Goal: Find specific page/section: Find specific page/section

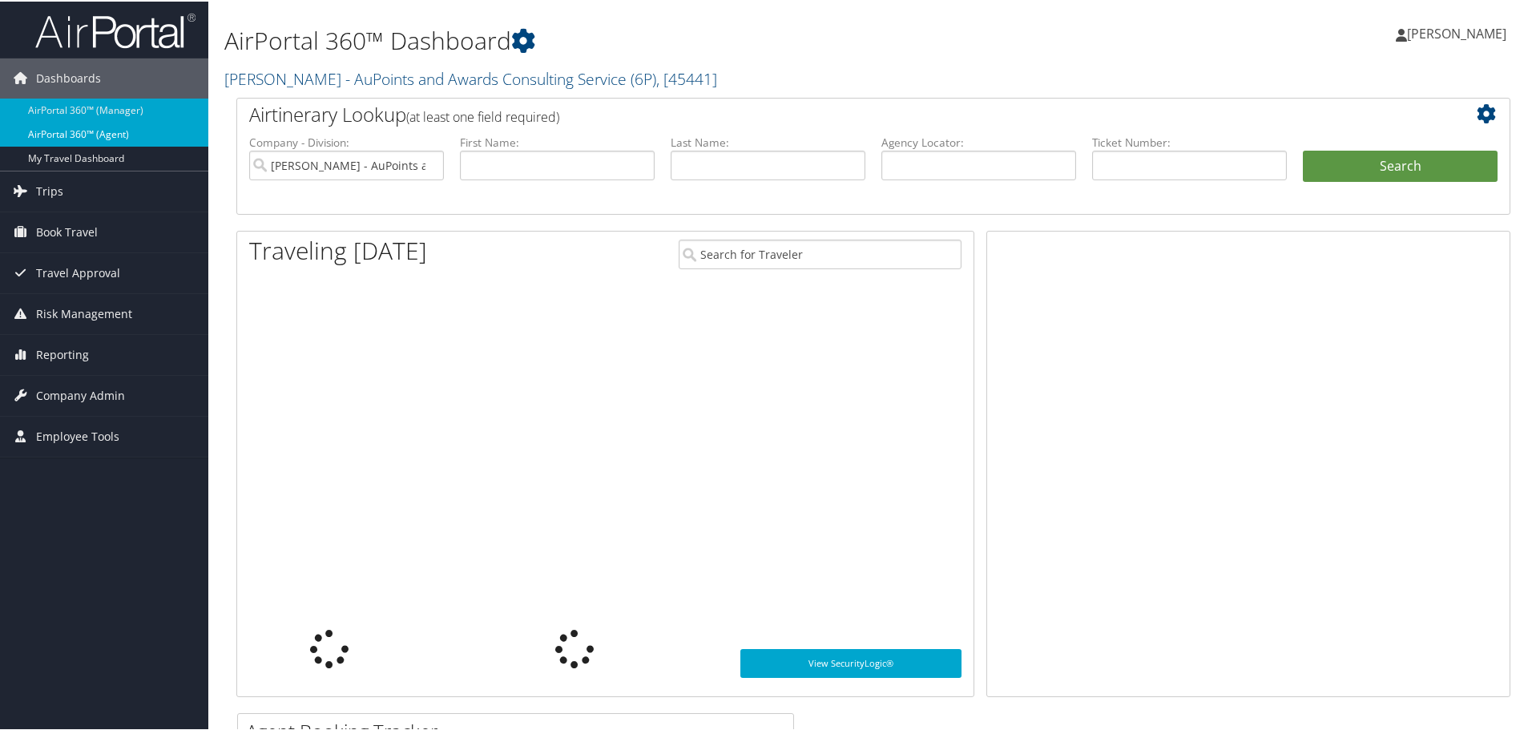
click at [120, 135] on link "AirPortal 360™ (Agent)" at bounding box center [104, 133] width 208 height 24
click at [121, 135] on link "AirPortal 360™ (Agent)" at bounding box center [104, 133] width 208 height 24
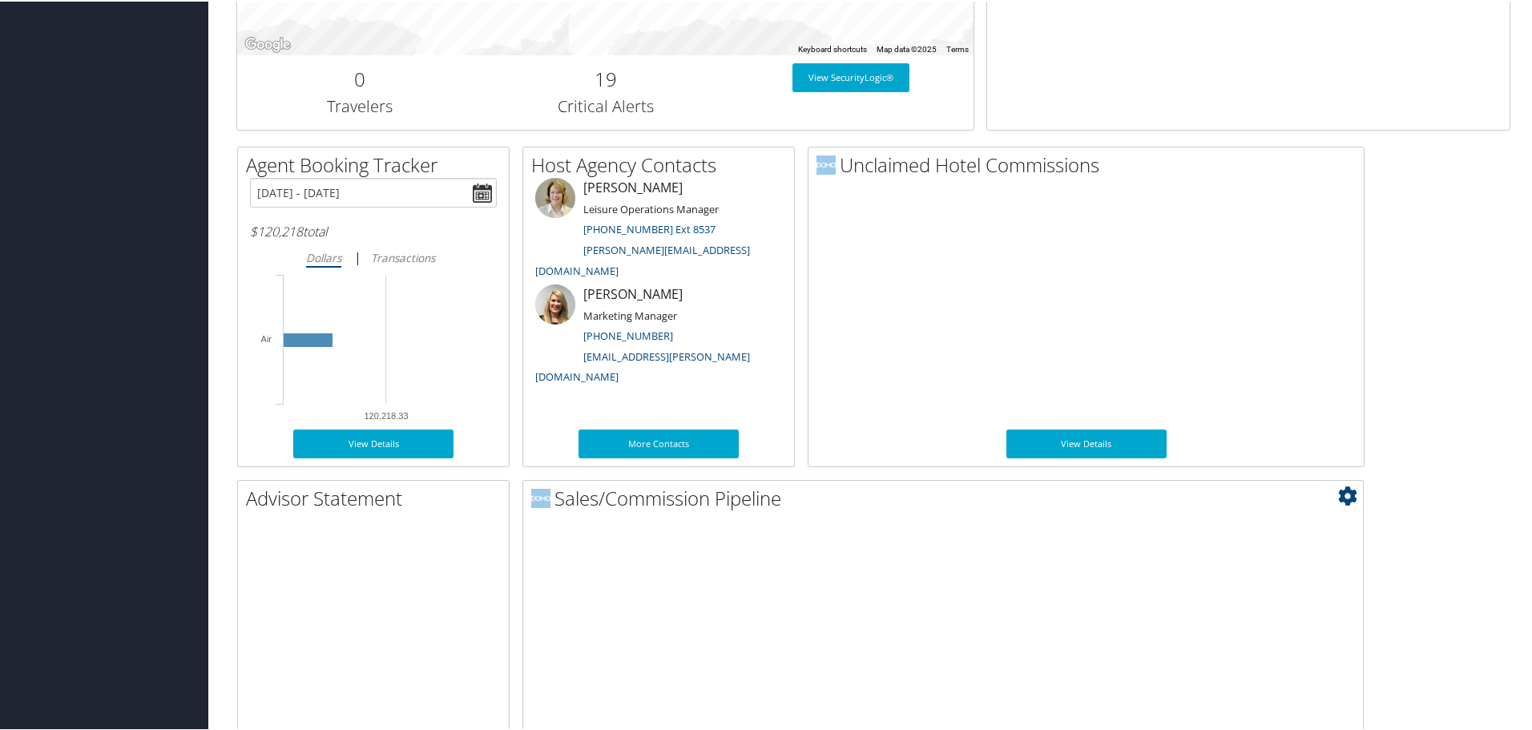
scroll to position [781, 0]
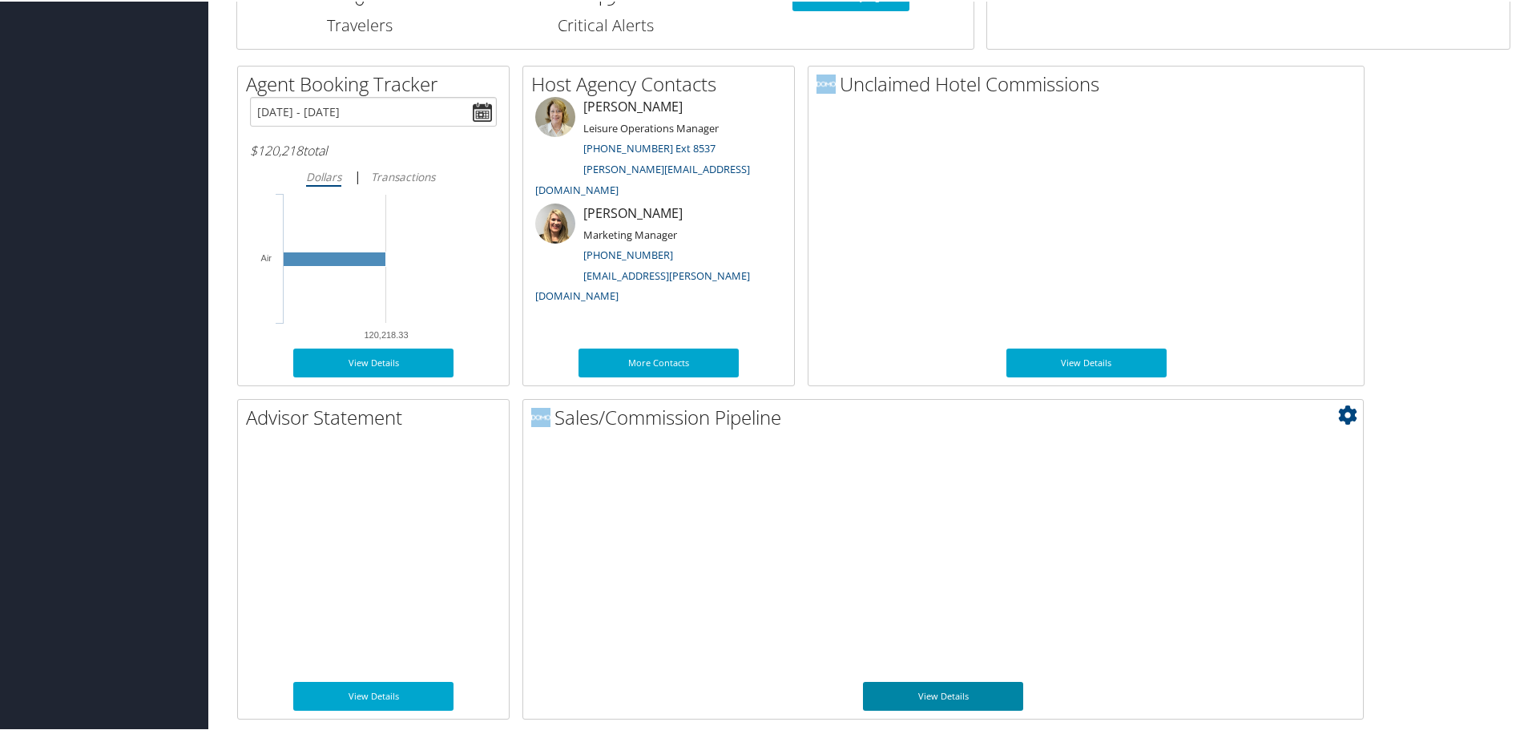
click at [951, 696] on link "View Details" at bounding box center [943, 694] width 160 height 29
